Goal: Task Accomplishment & Management: Complete application form

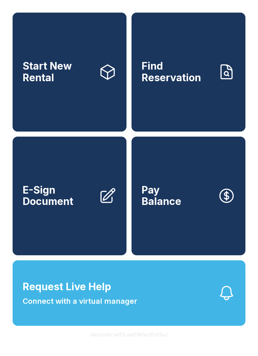
click at [65, 207] on span "E-Sign Document" at bounding box center [58, 195] width 71 height 23
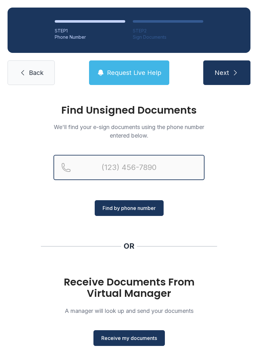
click at [132, 173] on input "Reservation phone number" at bounding box center [128, 167] width 151 height 25
click at [147, 171] on input "(" at bounding box center [128, 167] width 151 height 25
click at [147, 166] on input "(" at bounding box center [128, 167] width 151 height 25
click at [162, 169] on input "(" at bounding box center [128, 167] width 151 height 25
type input "[PHONE_NUMBER]"
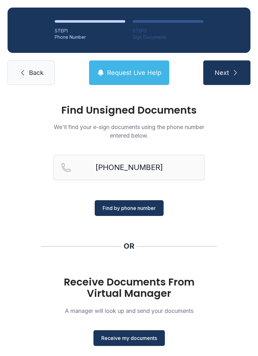
click at [123, 207] on span "Find by phone number" at bounding box center [129, 208] width 53 height 8
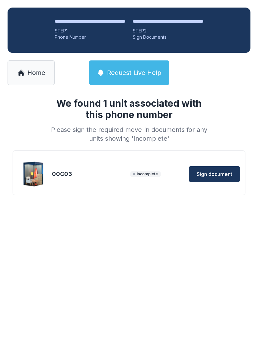
click at [232, 168] on button "Sign document" at bounding box center [214, 174] width 51 height 16
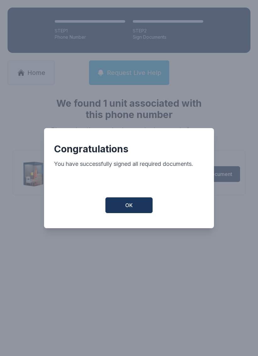
click at [132, 208] on span "OK" at bounding box center [129, 205] width 8 height 8
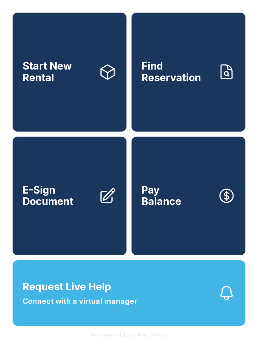
click at [187, 230] on button "Pay Balance" at bounding box center [189, 196] width 114 height 119
click at [173, 191] on button "Pay Balance" at bounding box center [189, 196] width 114 height 119
